Goal: Transaction & Acquisition: Purchase product/service

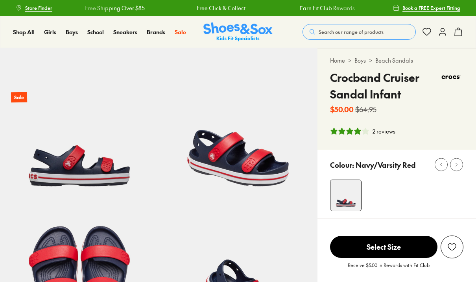
select select "*"
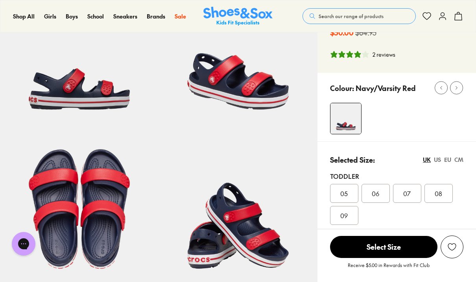
click at [449, 161] on div "EU" at bounding box center [447, 159] width 7 height 8
click at [261, 247] on img at bounding box center [238, 209] width 159 height 159
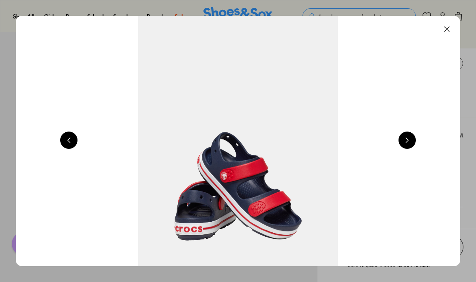
scroll to position [104, 0]
click at [411, 138] on button at bounding box center [406, 139] width 17 height 17
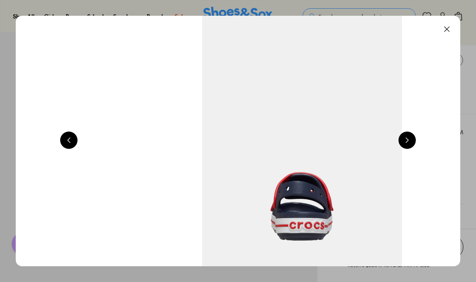
scroll to position [0, 2223]
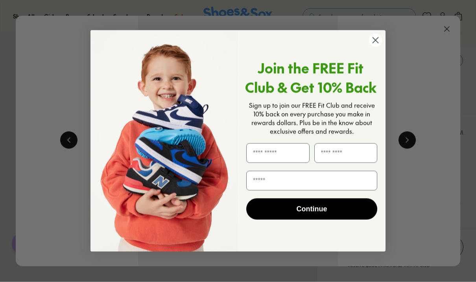
click at [405, 142] on div "Close dialog Join the FREE Fit Club & Get 10% Back Sign up to join our FREE Fit…" at bounding box center [238, 141] width 476 height 282
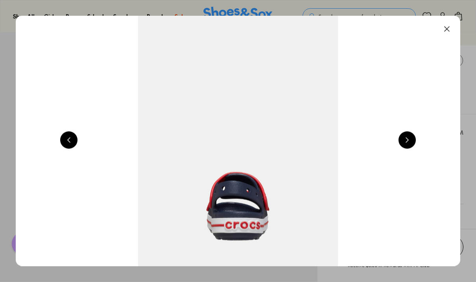
scroll to position [104, 0]
click at [451, 28] on button at bounding box center [446, 28] width 17 height 17
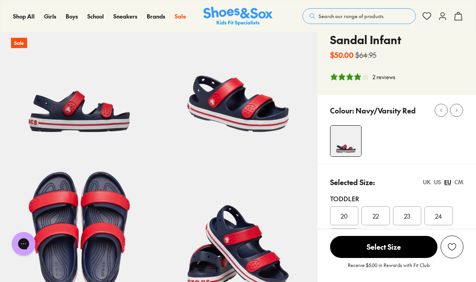
scroll to position [0, 0]
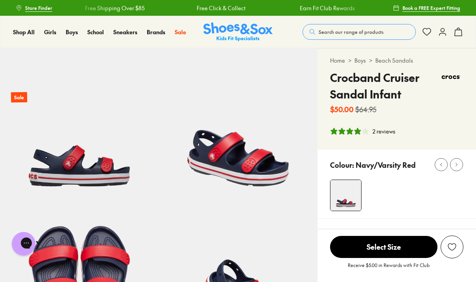
click at [144, 165] on img at bounding box center [79, 127] width 159 height 159
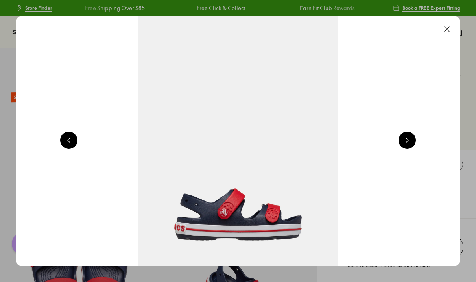
click at [406, 138] on button at bounding box center [406, 139] width 17 height 17
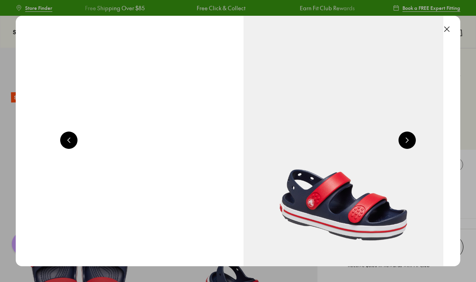
scroll to position [0, 889]
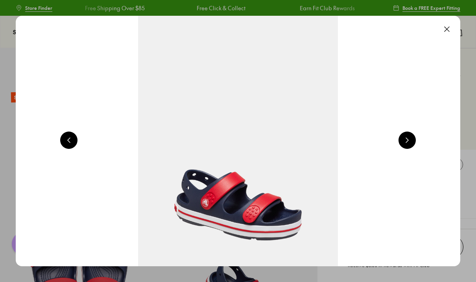
click at [403, 141] on button at bounding box center [406, 139] width 17 height 17
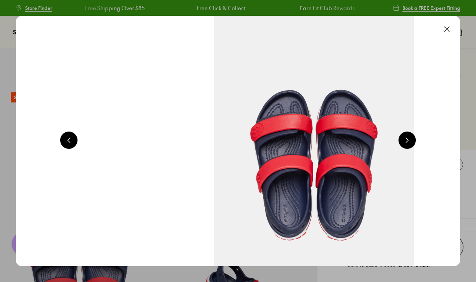
scroll to position [0, 1334]
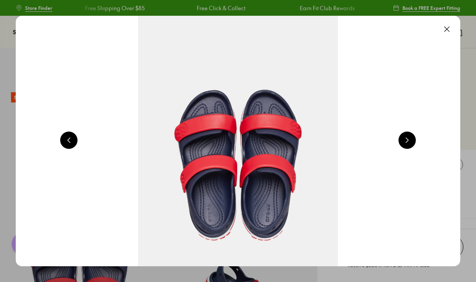
click at [444, 33] on button at bounding box center [446, 28] width 17 height 17
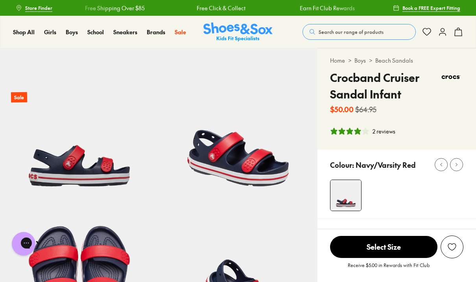
click at [387, 135] on div "2 reviews" at bounding box center [384, 131] width 23 height 8
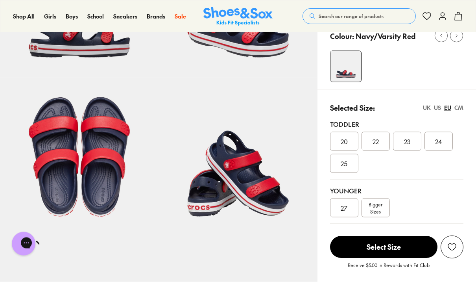
scroll to position [100, 0]
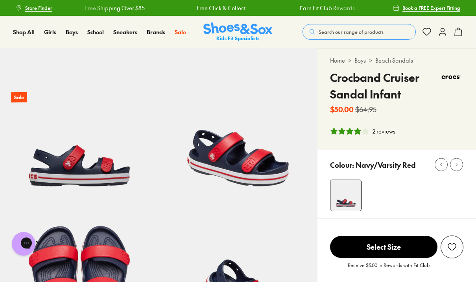
scroll to position [104, 0]
